Goal: Information Seeking & Learning: Learn about a topic

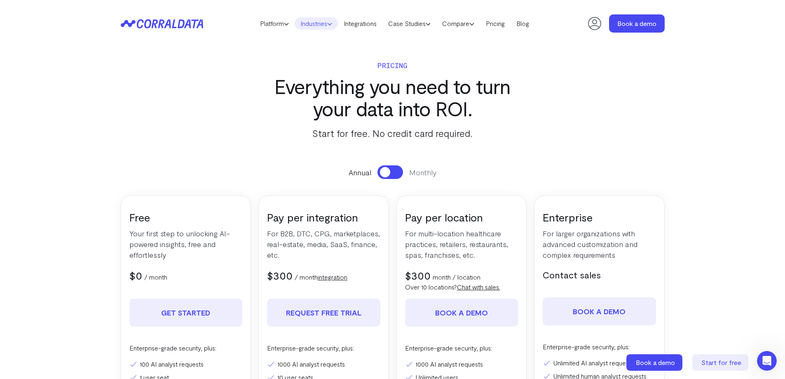
click at [330, 24] on icon at bounding box center [329, 23] width 5 height 5
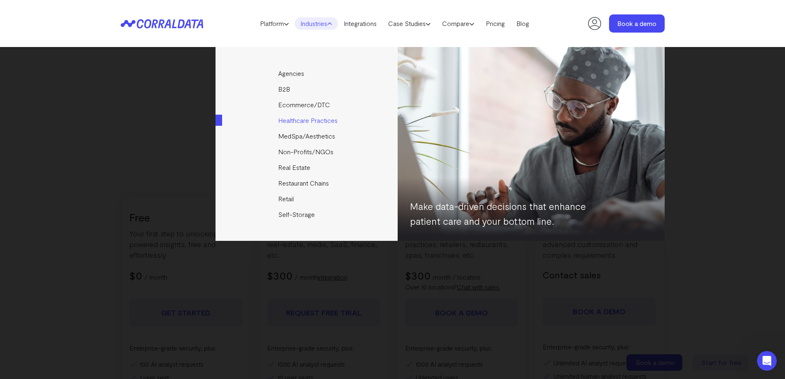
click at [326, 122] on link "Healthcare Practices" at bounding box center [307, 121] width 183 height 16
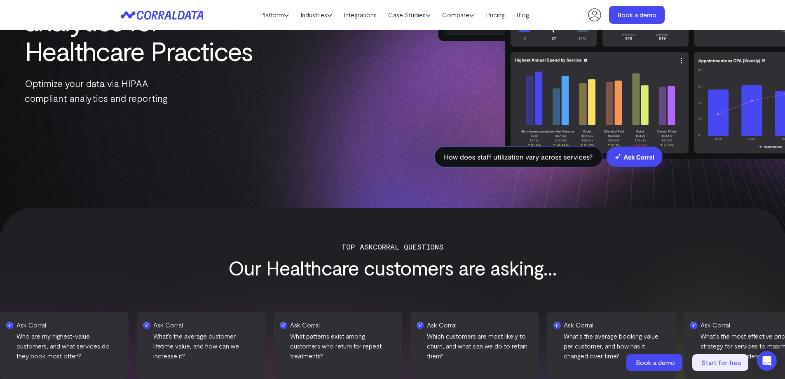
scroll to position [230, 0]
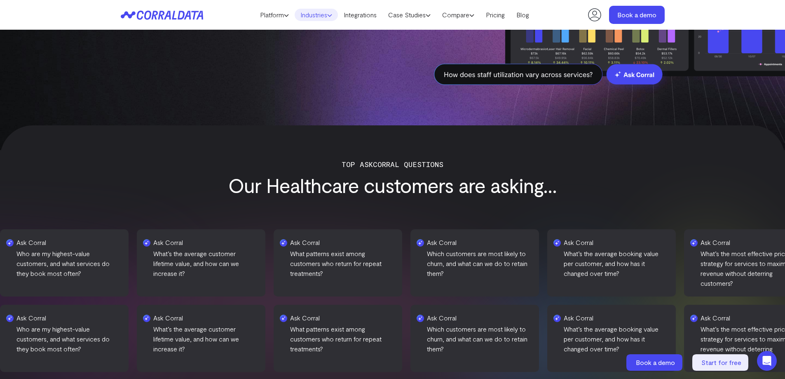
click at [326, 16] on link "Industries" at bounding box center [316, 15] width 43 height 12
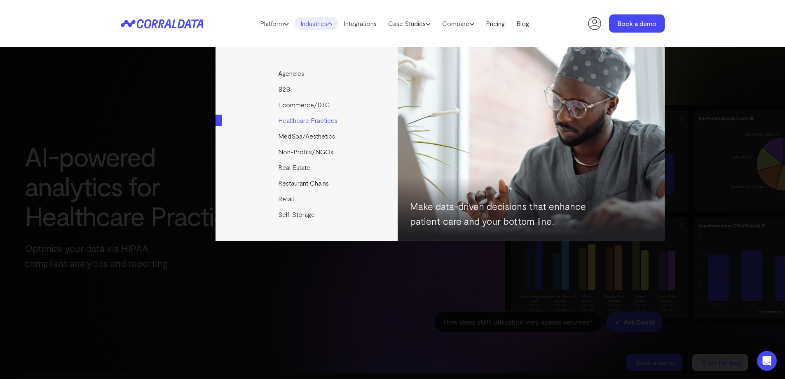
click at [308, 118] on link "Healthcare Practices" at bounding box center [307, 121] width 183 height 16
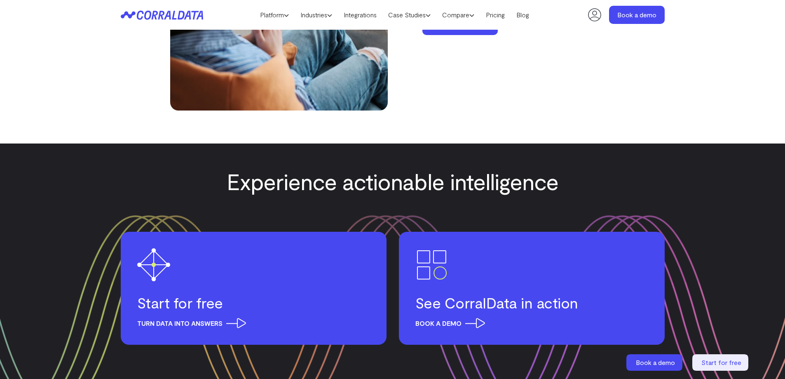
scroll to position [2883, 0]
